Goal: Navigation & Orientation: Find specific page/section

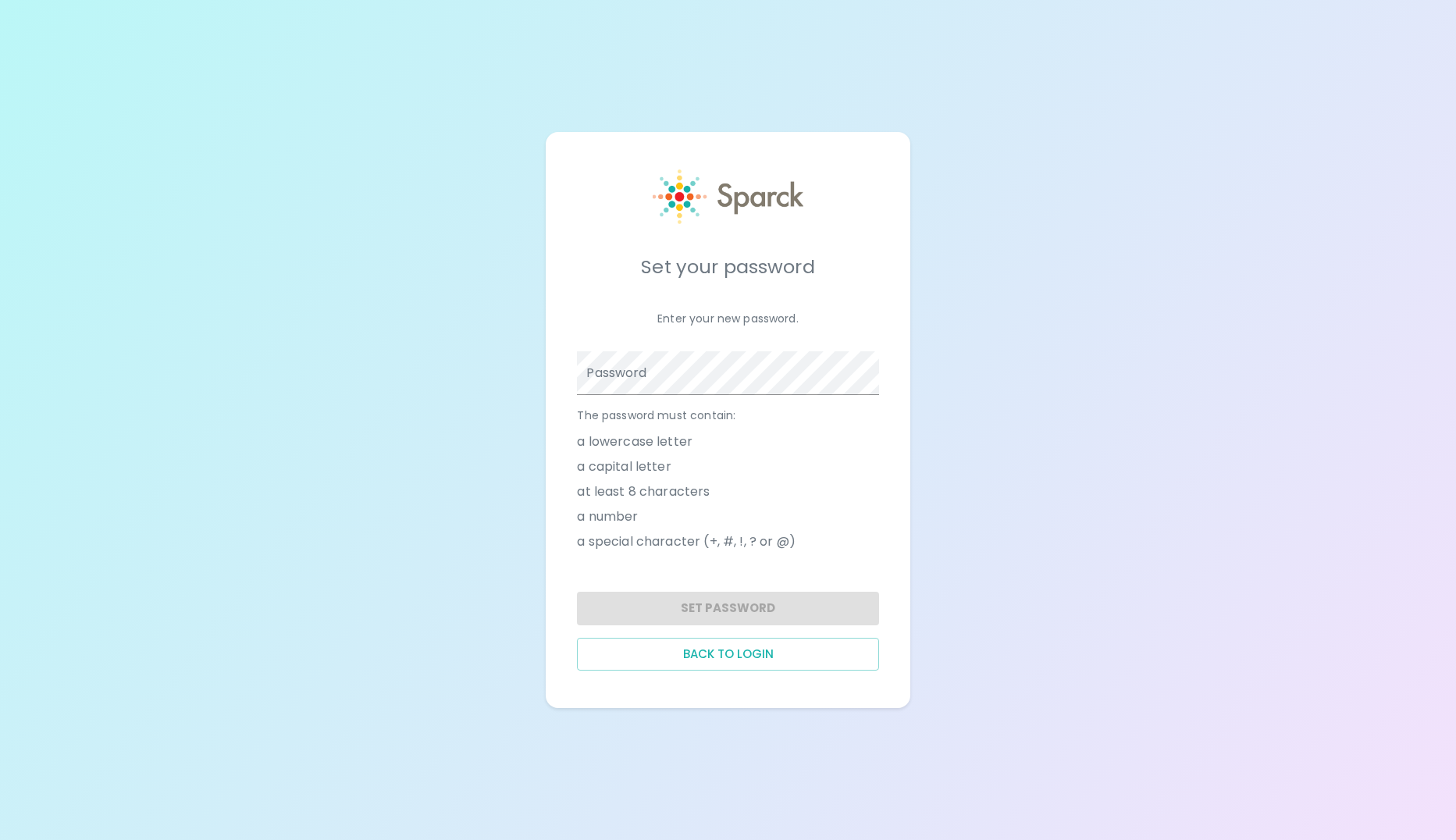
click at [652, 672] on div "Set your password Enter your new password. Password The password must contain: …" at bounding box center [727, 420] width 326 height 539
click at [652, 664] on button "Back to login" at bounding box center [727, 654] width 301 height 33
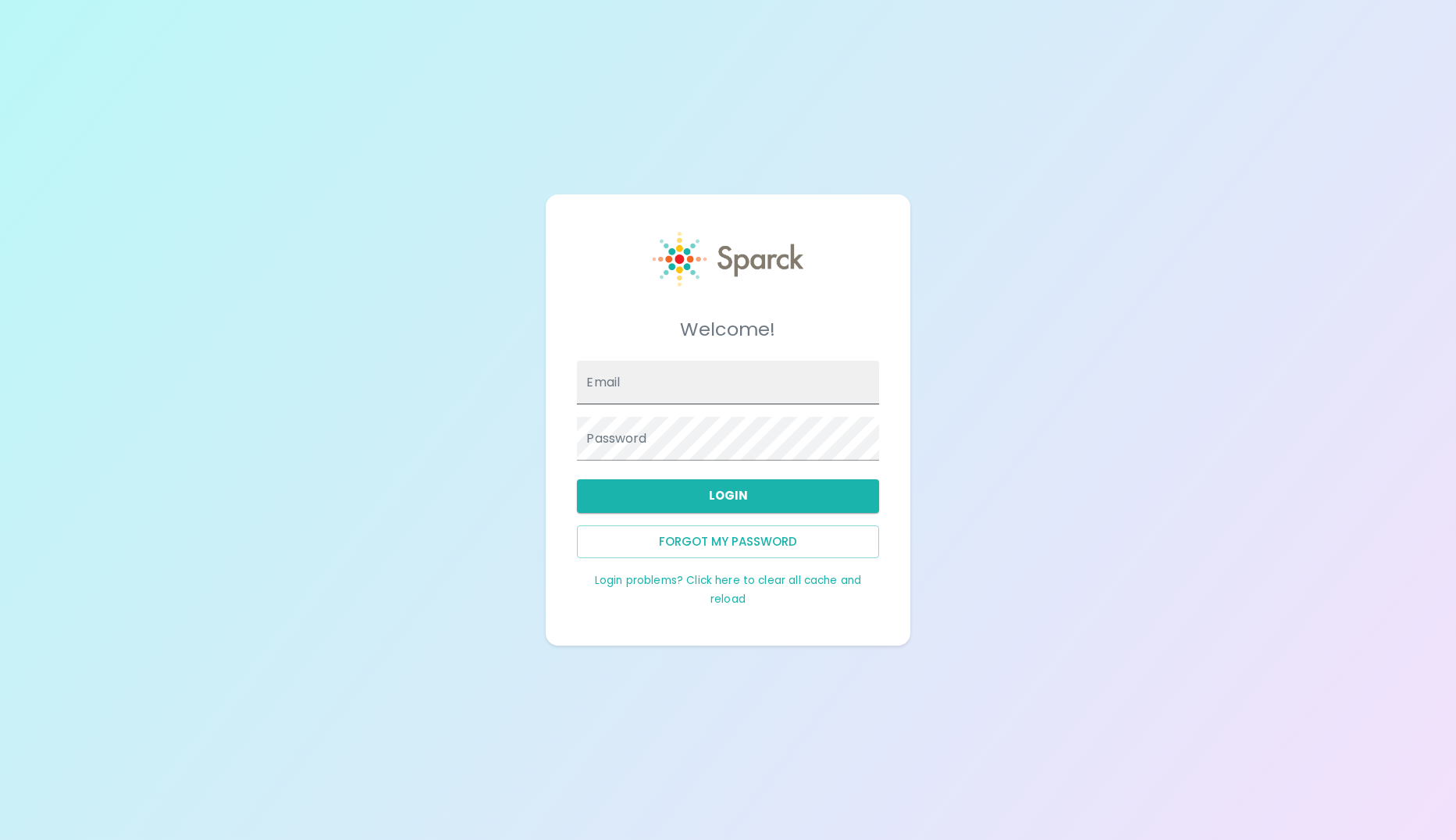
click at [714, 380] on input "Email" at bounding box center [727, 382] width 301 height 43
type input "[EMAIL_ADDRESS][DOMAIN_NAME]"
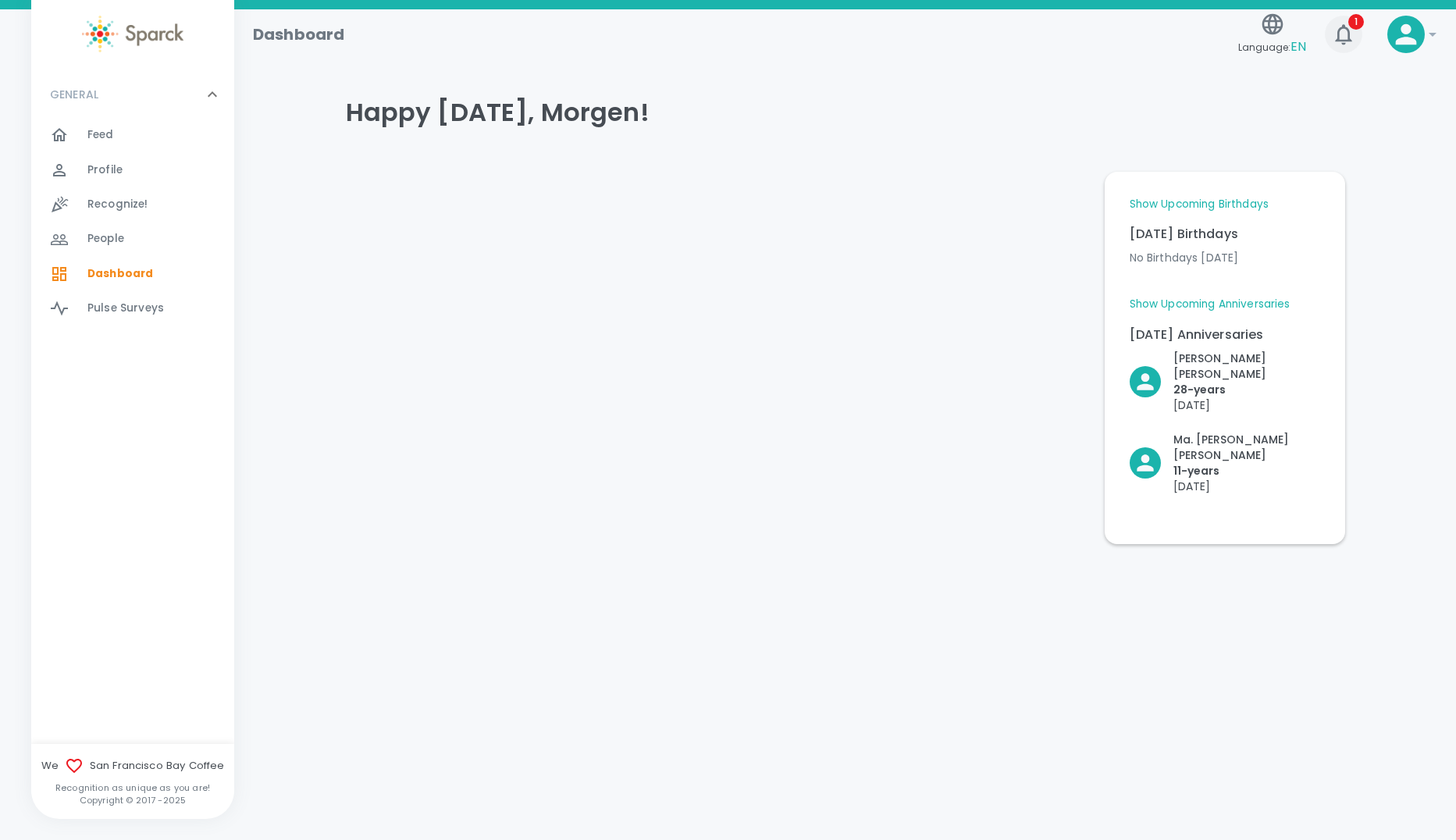
click at [1343, 39] on icon "button" at bounding box center [1343, 34] width 25 height 25
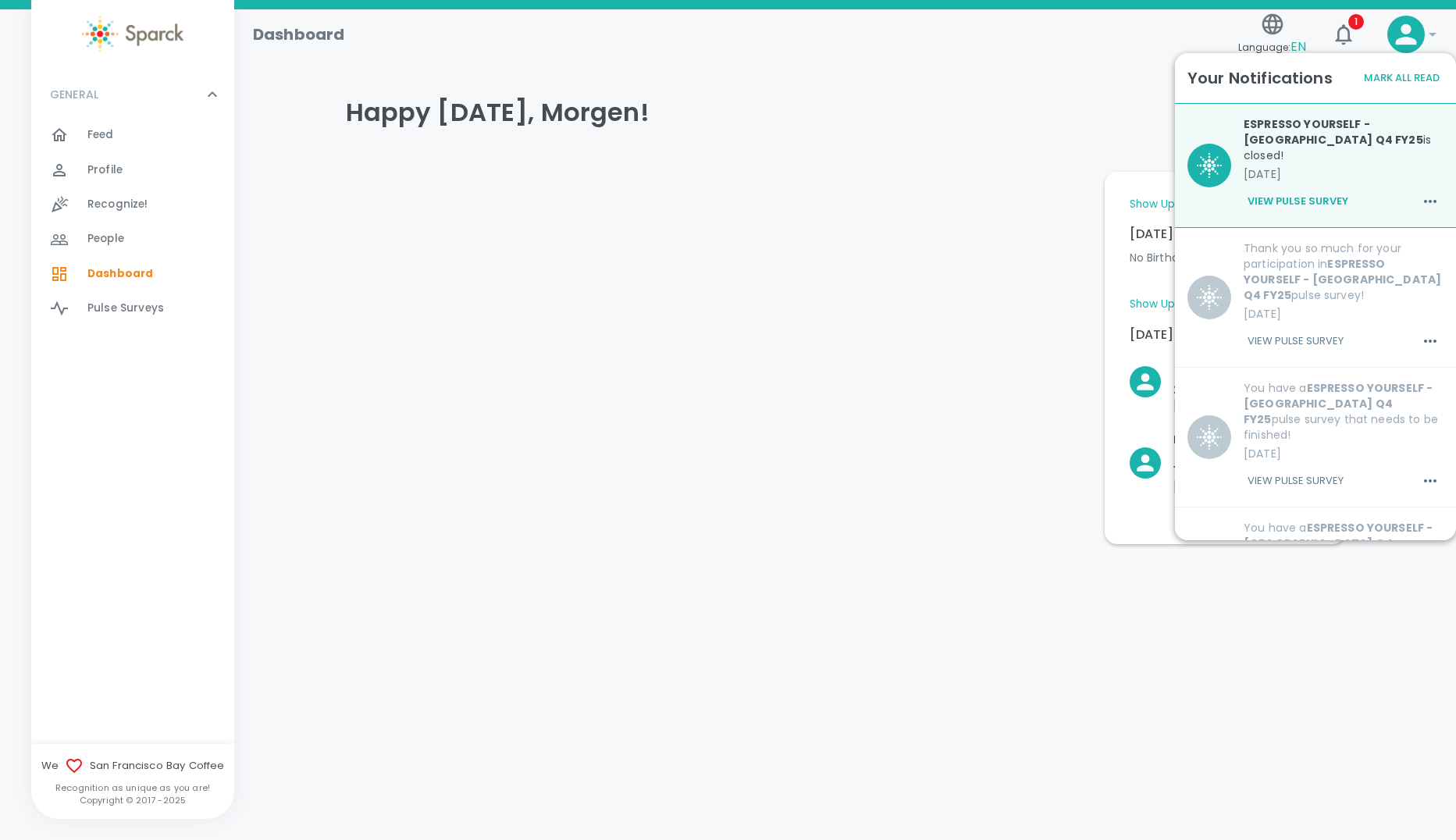
click at [1332, 166] on p "[DATE]" at bounding box center [1343, 174] width 199 height 16
click at [973, 266] on div at bounding box center [712, 351] width 759 height 385
click at [990, 247] on div at bounding box center [712, 351] width 759 height 385
click at [1403, 67] on button "Mark All Read" at bounding box center [1401, 79] width 84 height 24
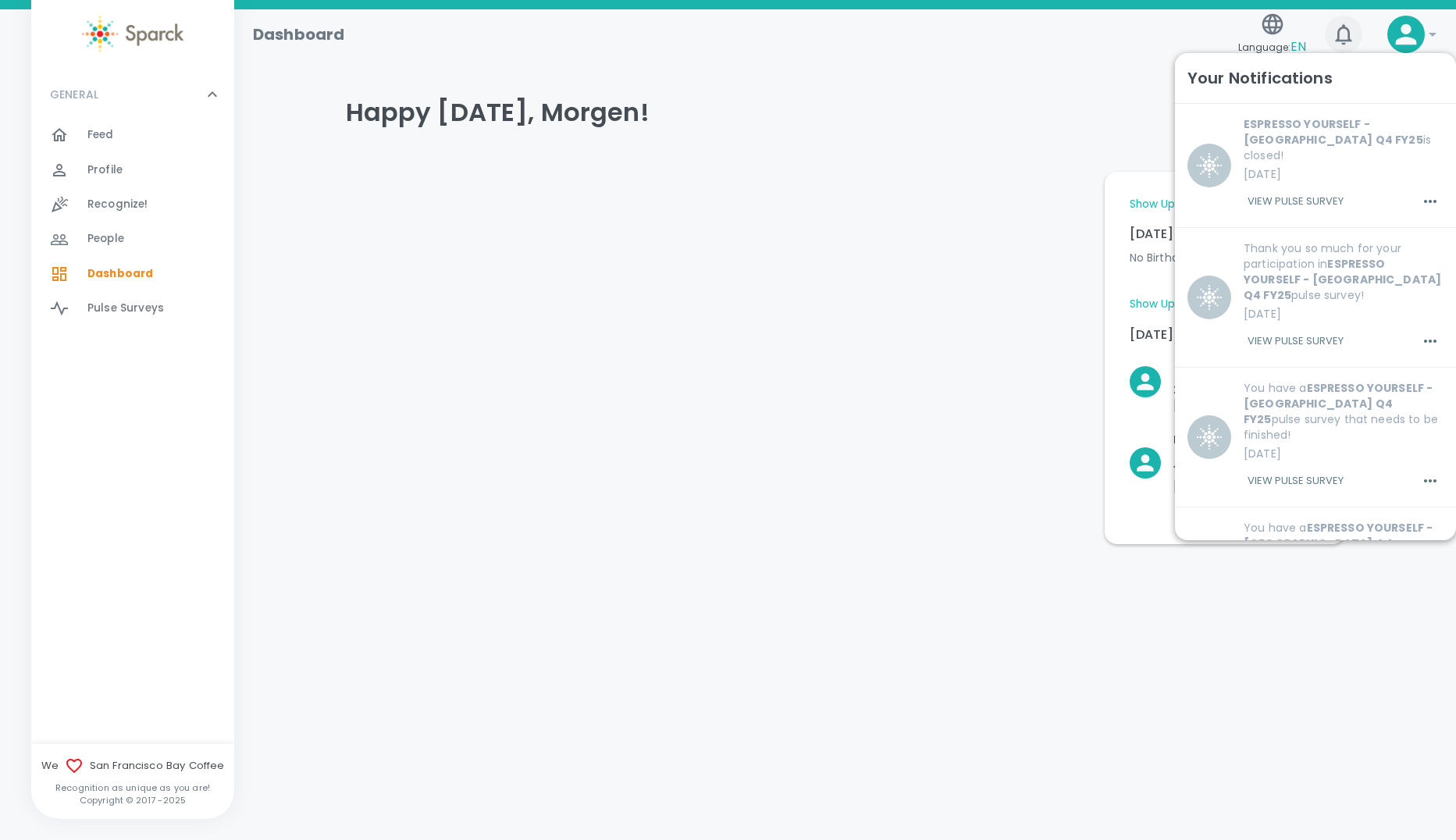
click at [1337, 30] on icon "button" at bounding box center [1343, 34] width 25 height 25
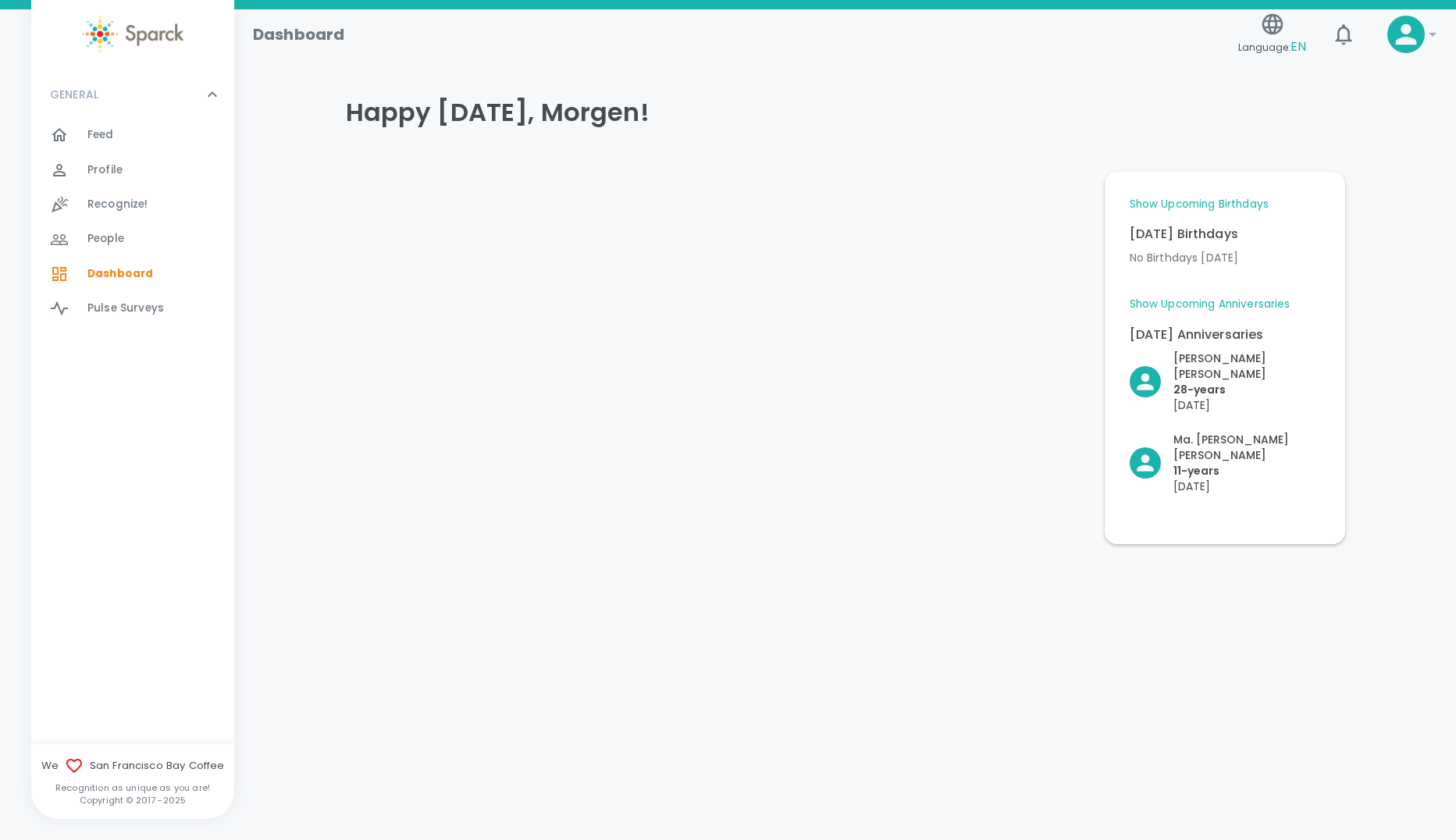
click at [919, 292] on div at bounding box center [712, 351] width 759 height 385
click at [135, 166] on div "Profile 0" at bounding box center [161, 169] width 147 height 22
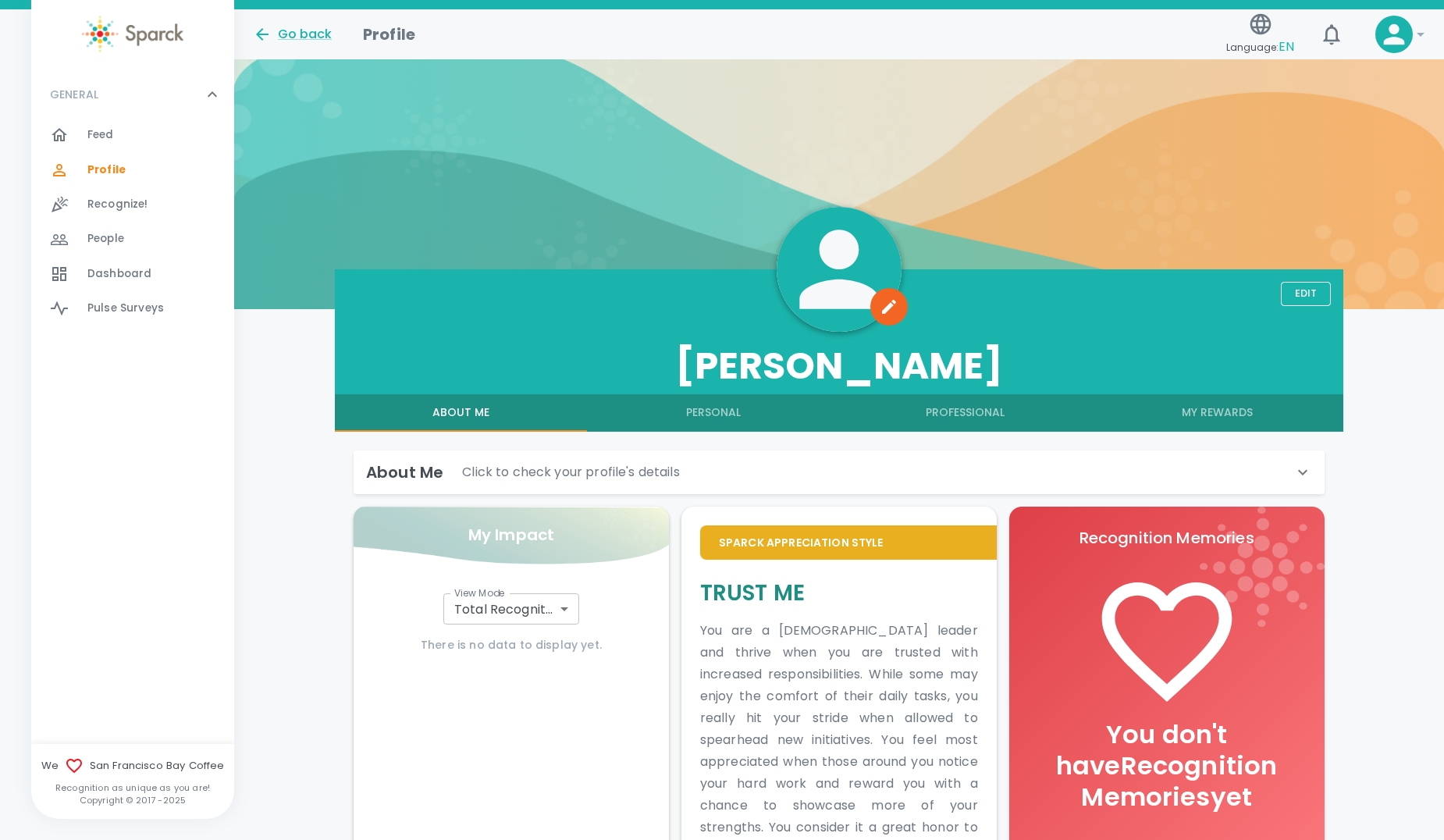
click at [96, 111] on div "GENERAL 0" at bounding box center [133, 95] width 203 height 47
click at [212, 97] on icon at bounding box center [213, 95] width 9 height 6
click at [100, 133] on span "Feed" at bounding box center [101, 135] width 26 height 16
